Goal: Navigation & Orientation: Find specific page/section

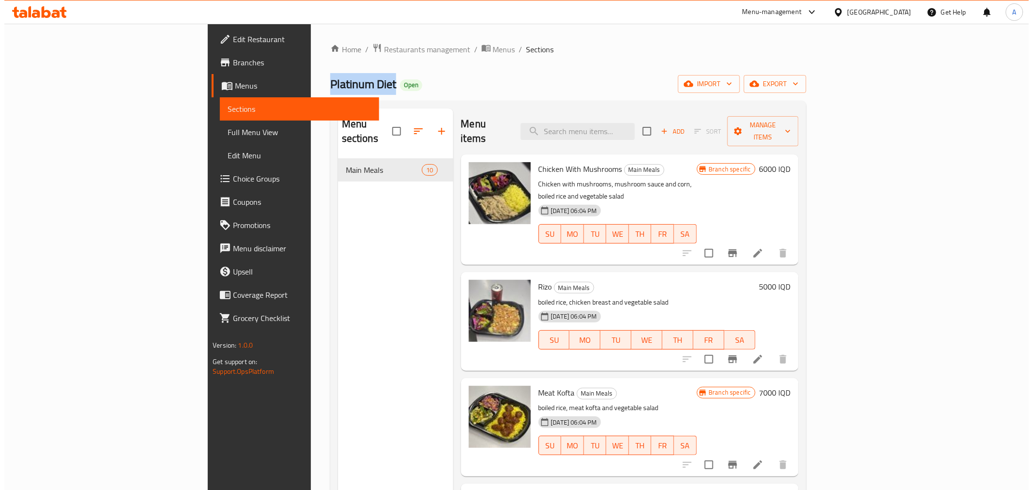
scroll to position [426, 0]
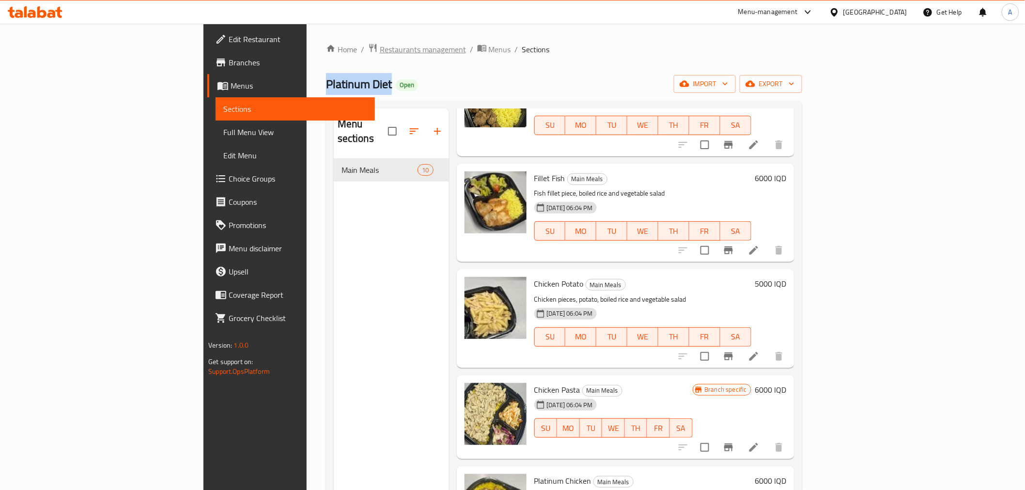
click at [380, 47] on span "Restaurants management" at bounding box center [423, 50] width 86 height 12
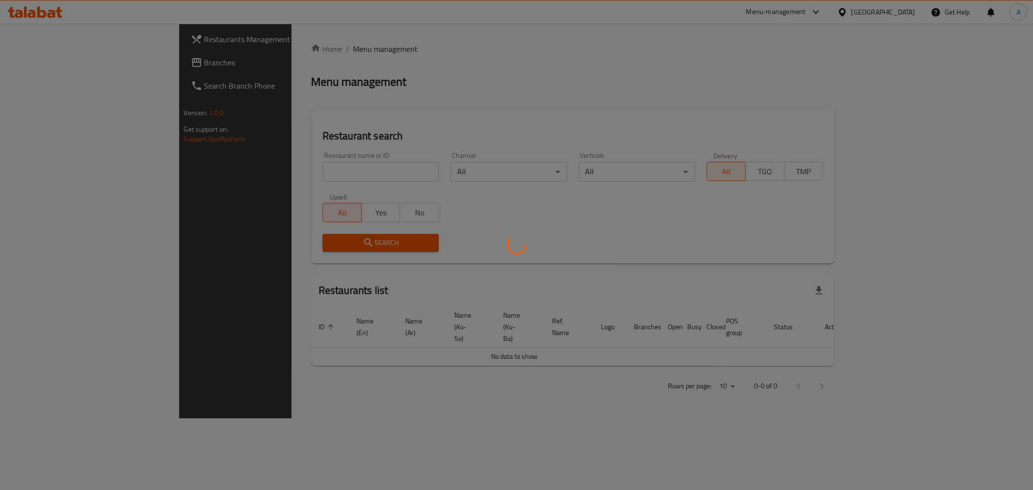
click at [246, 167] on div at bounding box center [516, 245] width 1033 height 490
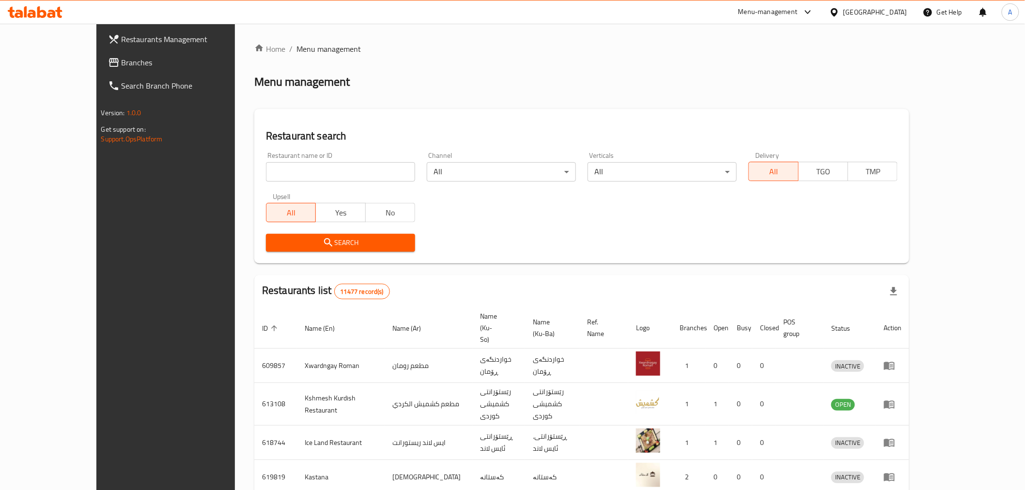
click at [266, 180] on input "search" at bounding box center [340, 171] width 149 height 19
paste input "690007"
type input "690007"
click button "Search" at bounding box center [340, 243] width 149 height 18
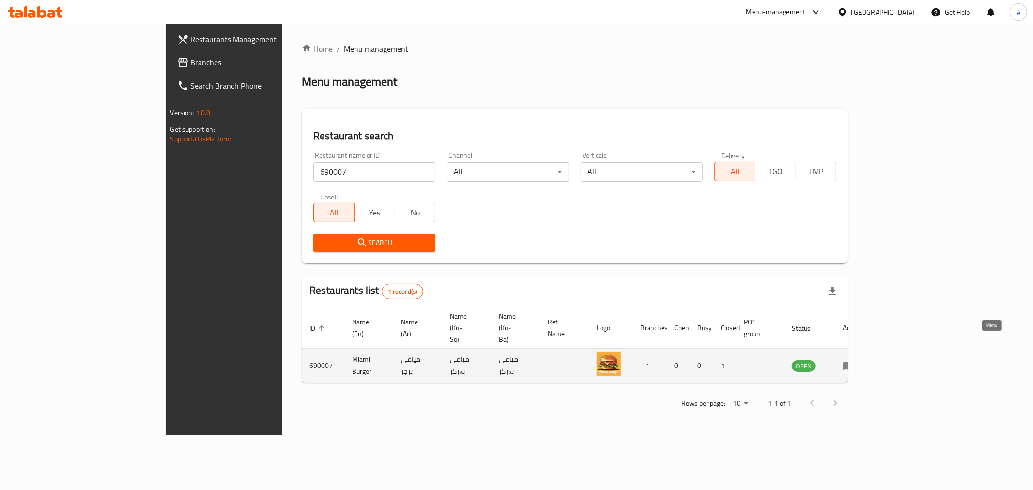
click at [854, 360] on icon "enhanced table" at bounding box center [849, 366] width 12 height 12
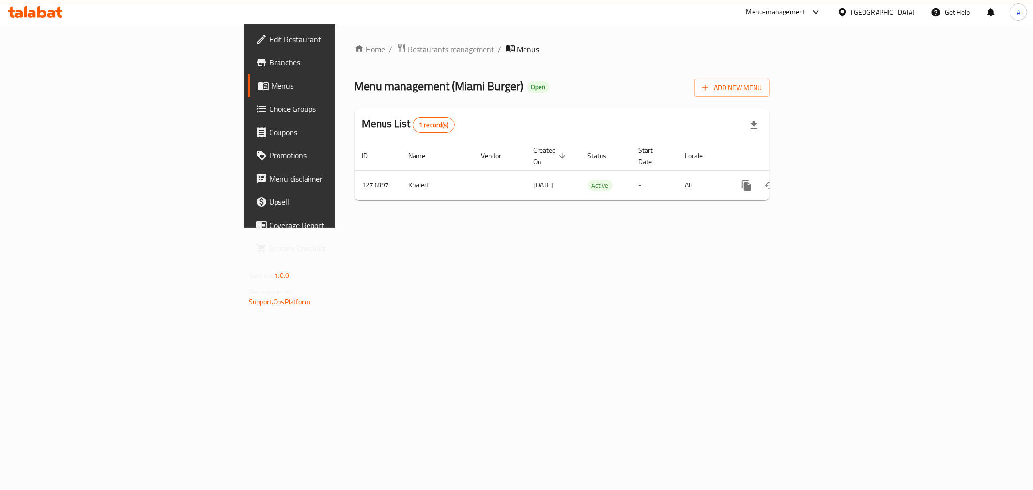
click at [248, 73] on link "Branches" at bounding box center [332, 62] width 169 height 23
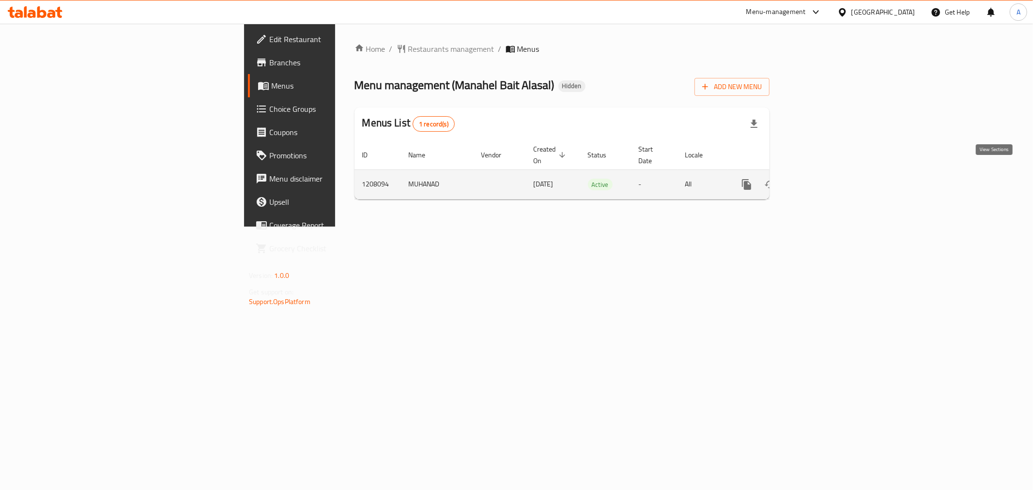
click at [822, 179] on icon "enhanced table" at bounding box center [817, 185] width 12 height 12
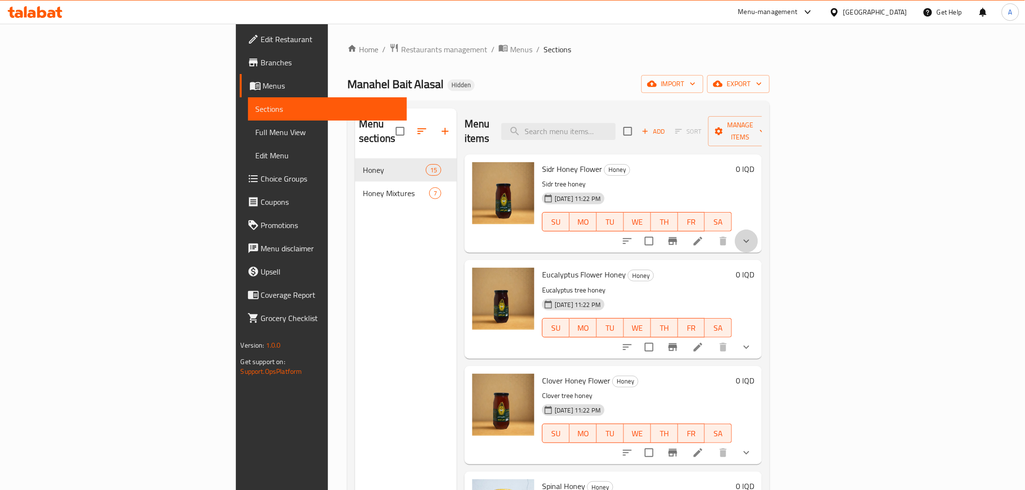
click at [758, 230] on button "show more" at bounding box center [746, 241] width 23 height 23
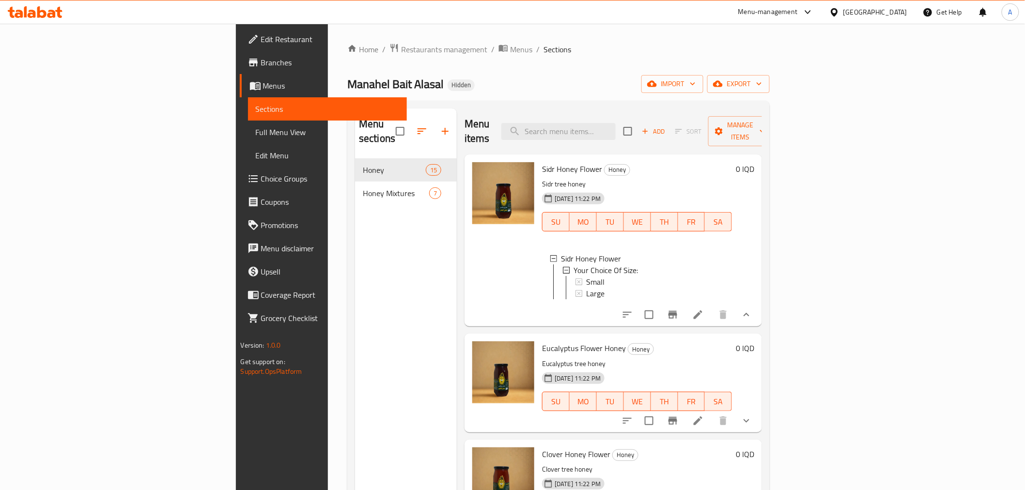
click at [256, 136] on span "Full Menu View" at bounding box center [327, 132] width 143 height 12
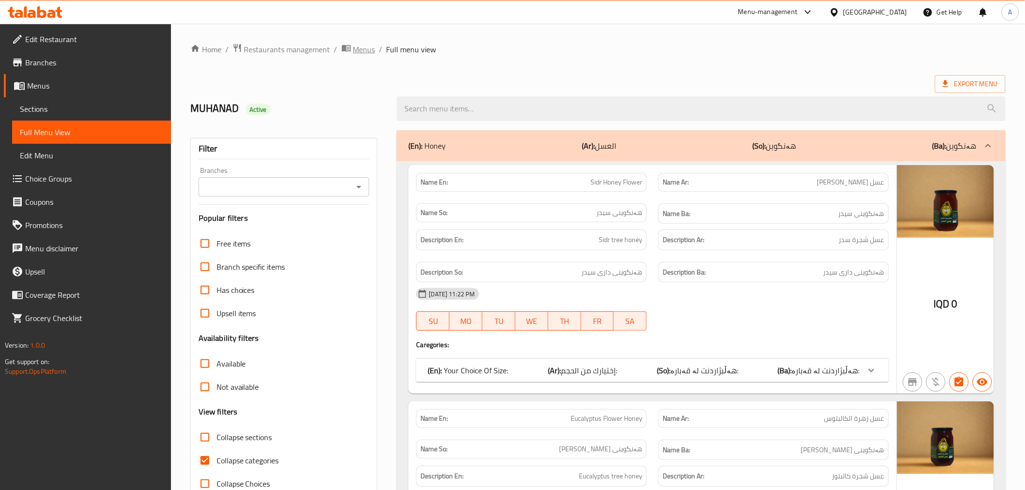
click at [360, 52] on span "Menus" at bounding box center [364, 50] width 22 height 12
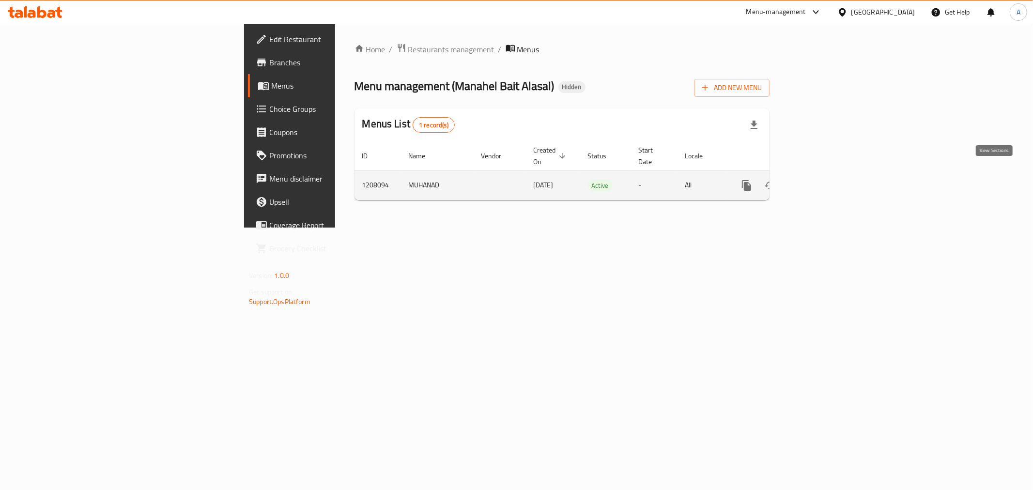
click at [828, 174] on link "enhanced table" at bounding box center [816, 185] width 23 height 23
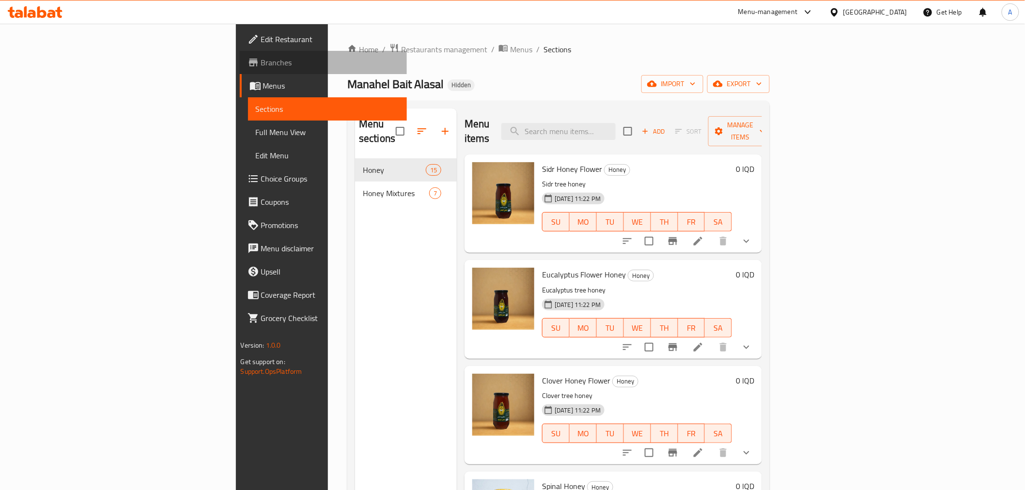
click at [261, 66] on span "Branches" at bounding box center [330, 63] width 138 height 12
